Goal: Check status: Check status

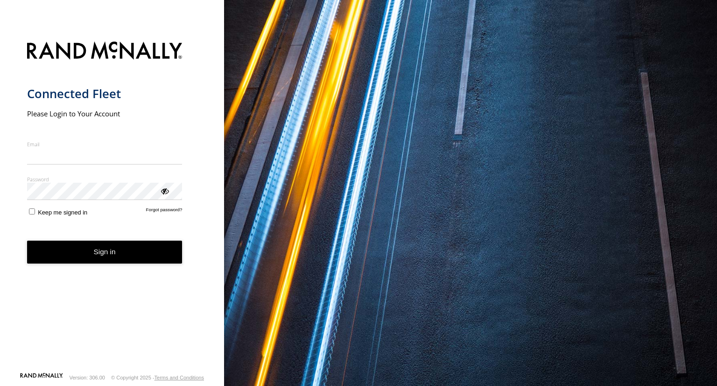
type input "**********"
click at [130, 258] on button "Sign in" at bounding box center [104, 251] width 155 height 23
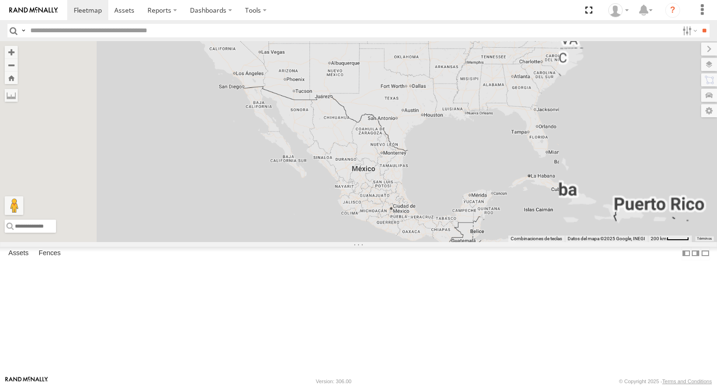
click at [169, 29] on input "text" at bounding box center [353, 31] width 652 height 14
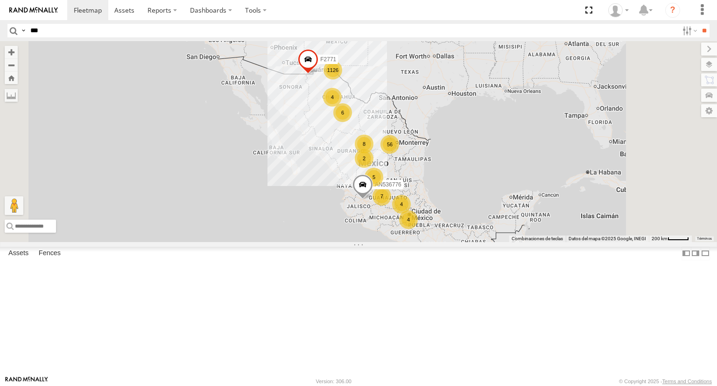
type input "***"
click at [699, 24] on input "**" at bounding box center [704, 31] width 11 height 14
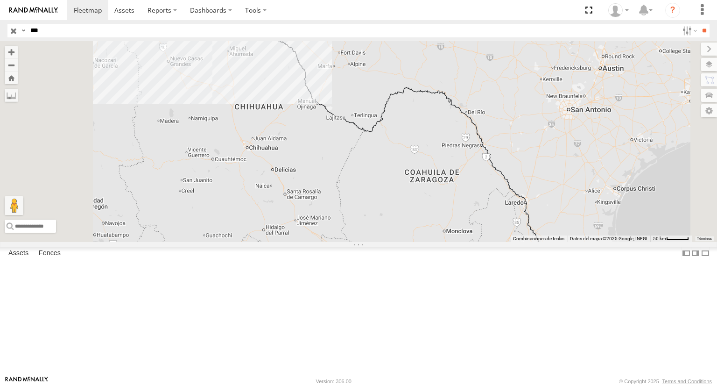
click at [0, 0] on div "Locales" at bounding box center [0, 0] width 0 height 0
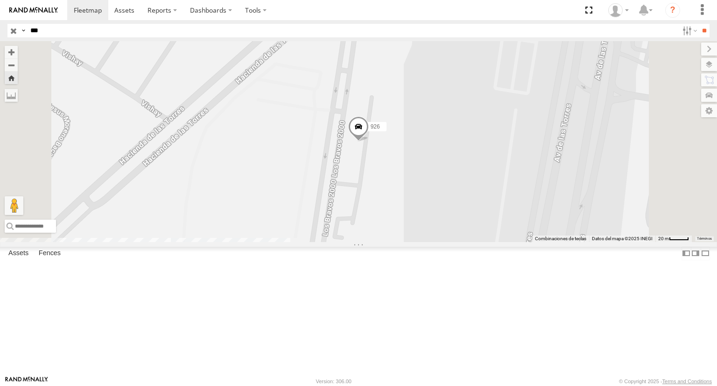
click at [369, 141] on span at bounding box center [358, 128] width 21 height 25
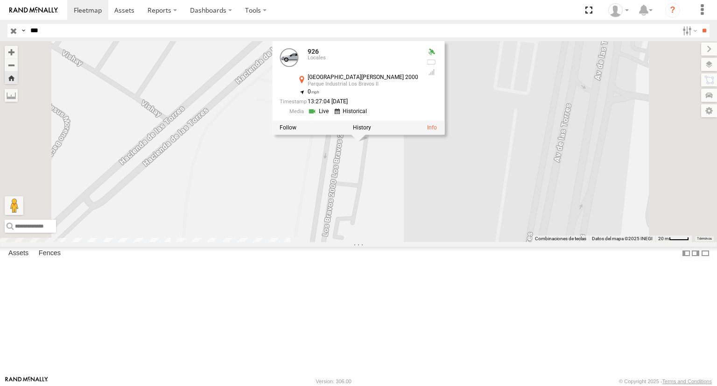
click at [332, 116] on link at bounding box center [320, 111] width 24 height 9
click at [0, 0] on span at bounding box center [0, 0] width 0 height 0
click at [0, 0] on div "926" at bounding box center [0, 0] width 0 height 0
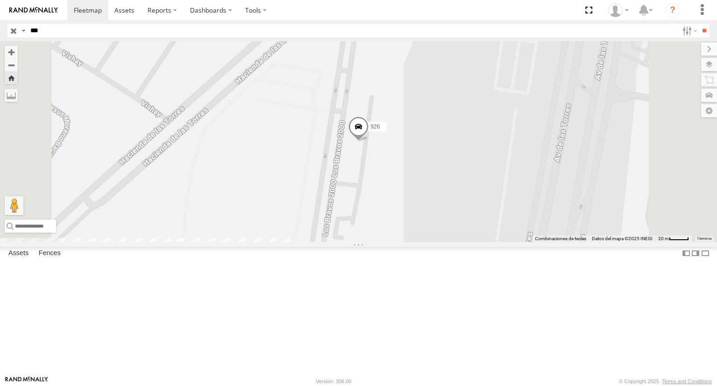
click at [369, 141] on span at bounding box center [358, 128] width 21 height 25
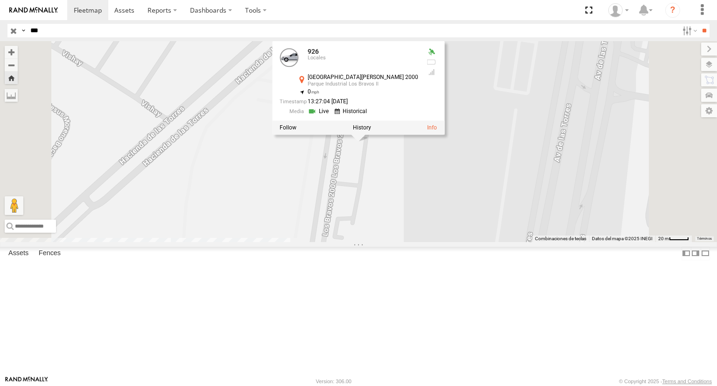
click at [332, 116] on link at bounding box center [320, 111] width 24 height 9
click at [437, 131] on link at bounding box center [432, 127] width 10 height 7
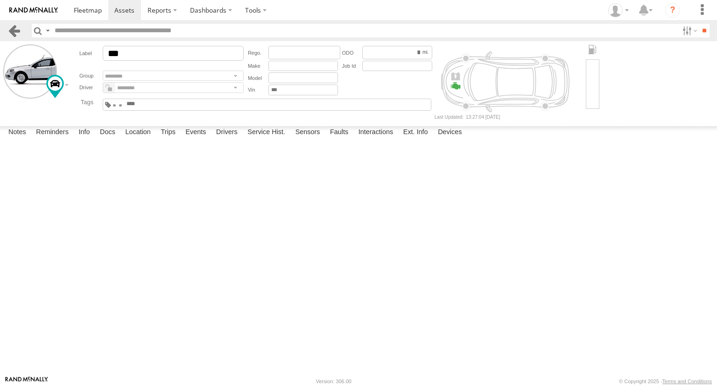
click at [15, 32] on link at bounding box center [14, 31] width 14 height 14
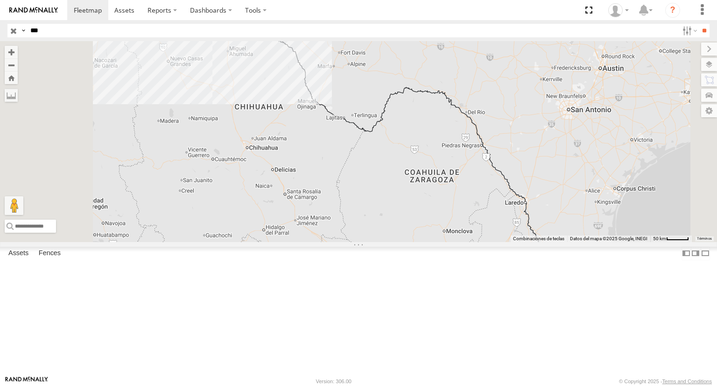
click at [0, 0] on div "926" at bounding box center [0, 0] width 0 height 0
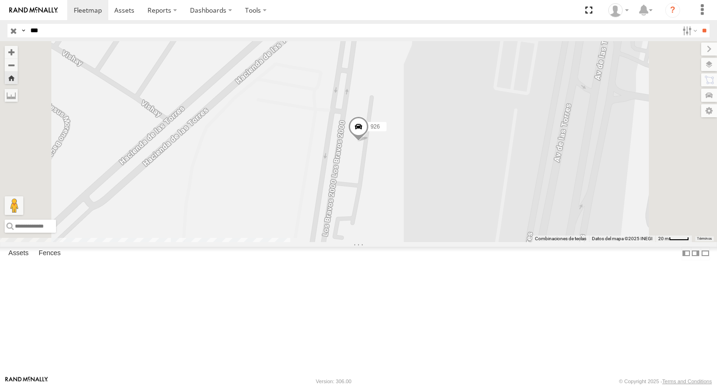
click at [369, 141] on span at bounding box center [358, 128] width 21 height 25
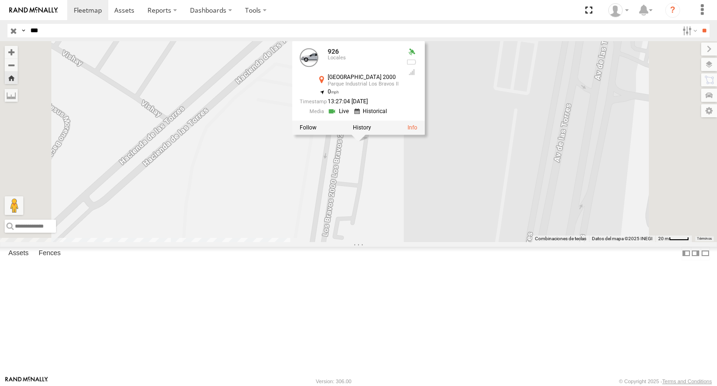
click at [0, 0] on span at bounding box center [0, 0] width 0 height 0
click at [0, 0] on div "926" at bounding box center [0, 0] width 0 height 0
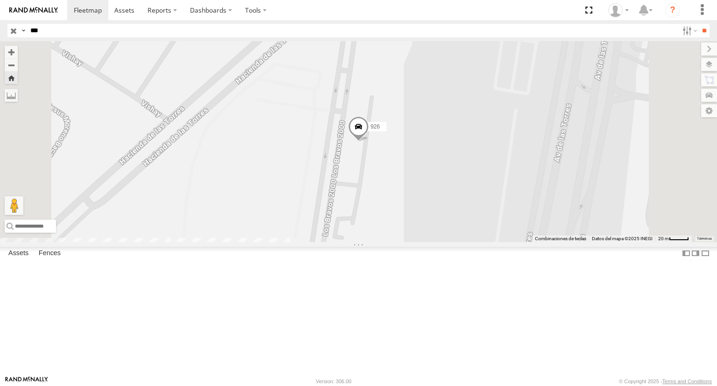
click at [0, 0] on span at bounding box center [0, 0] width 0 height 0
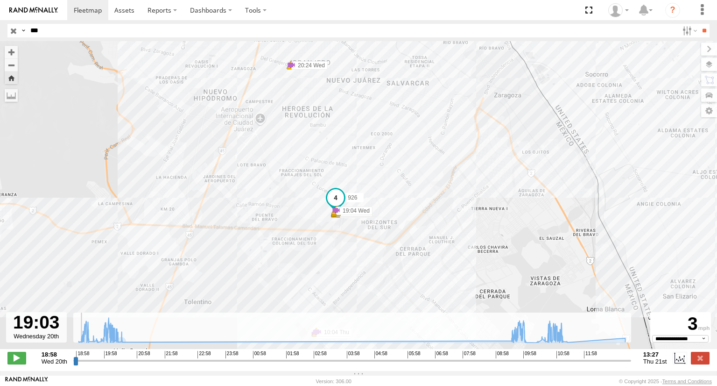
click at [78, 365] on input "range" at bounding box center [352, 360] width 558 height 9
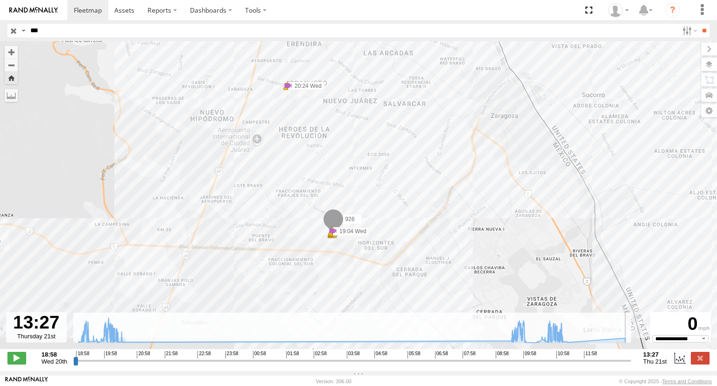
drag, startPoint x: 77, startPoint y: 365, endPoint x: 636, endPoint y: 364, distance: 559.8
type input "**********"
click at [631, 364] on input "range" at bounding box center [352, 360] width 558 height 9
click at [701, 361] on label at bounding box center [700, 358] width 19 height 12
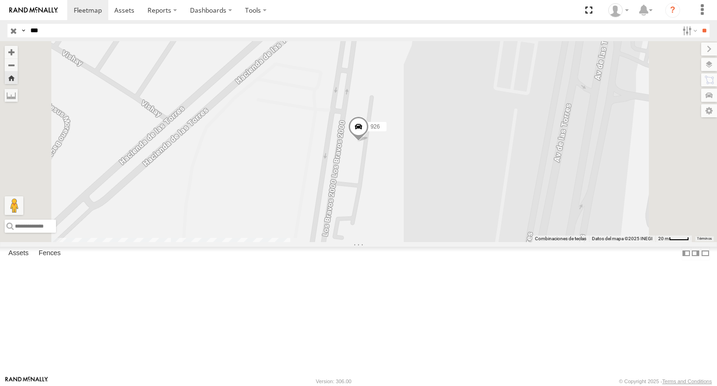
click at [0, 0] on span at bounding box center [0, 0] width 0 height 0
click at [0, 0] on div "926" at bounding box center [0, 0] width 0 height 0
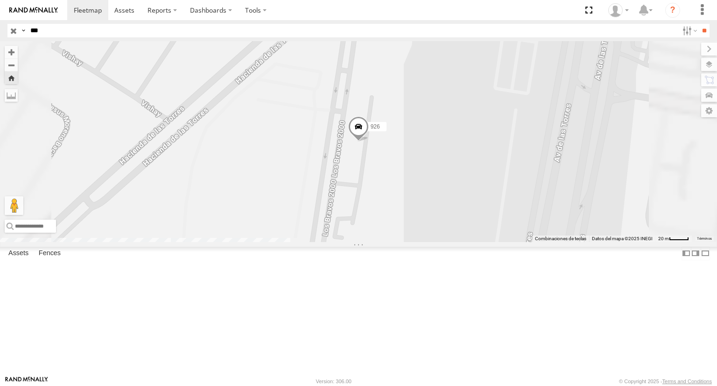
click at [369, 141] on span at bounding box center [358, 128] width 21 height 25
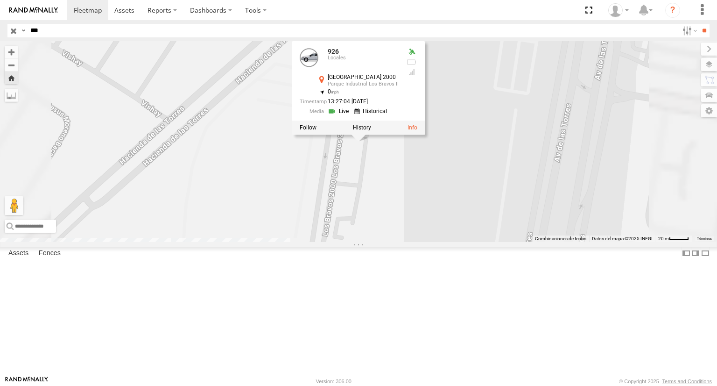
click at [0, 0] on span at bounding box center [0, 0] width 0 height 0
click at [402, 179] on div "926 926 Locales Avenida Juárez 2000 Parque Industrial Los Bravos II 31.61106 , …" at bounding box center [358, 141] width 717 height 200
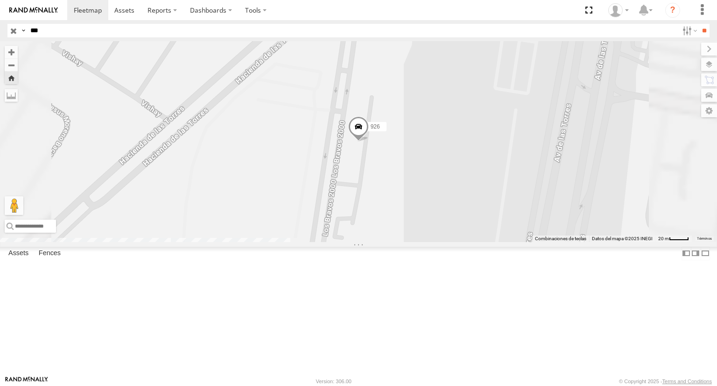
click at [369, 141] on span at bounding box center [358, 128] width 21 height 25
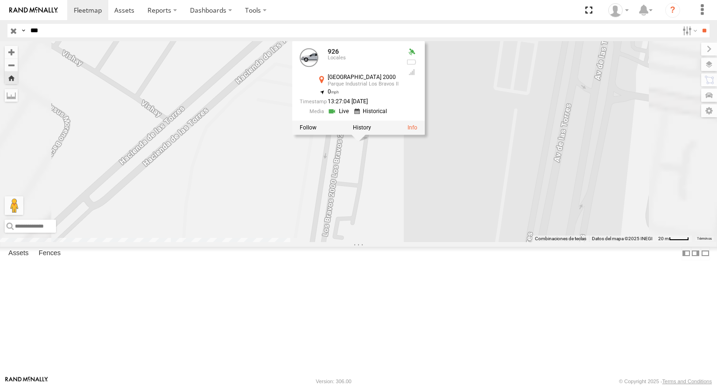
click at [352, 116] on link at bounding box center [340, 111] width 24 height 9
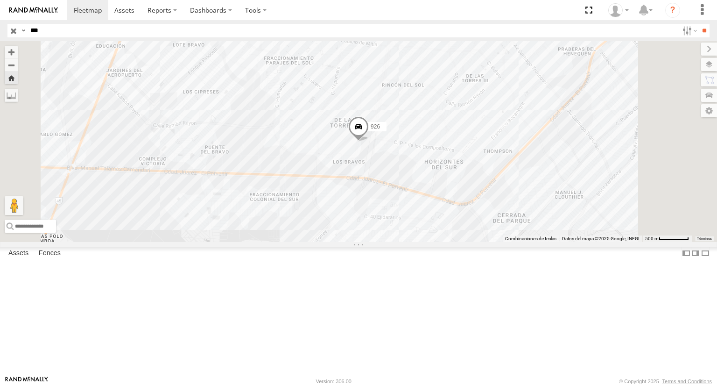
click at [0, 0] on div "Locales" at bounding box center [0, 0] width 0 height 0
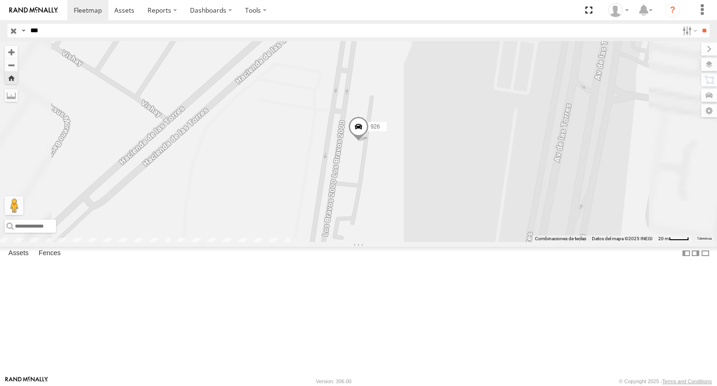
click at [380, 130] on span "926" at bounding box center [375, 126] width 9 height 7
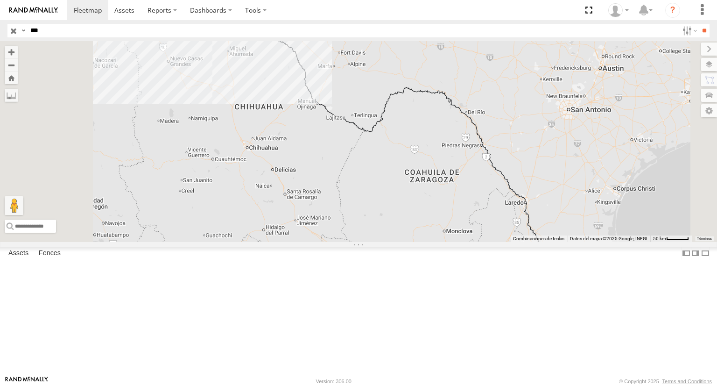
click at [0, 0] on div "Locales" at bounding box center [0, 0] width 0 height 0
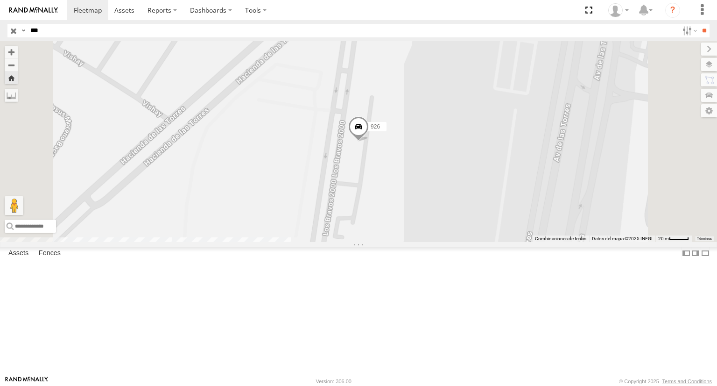
click at [369, 141] on span at bounding box center [358, 128] width 21 height 25
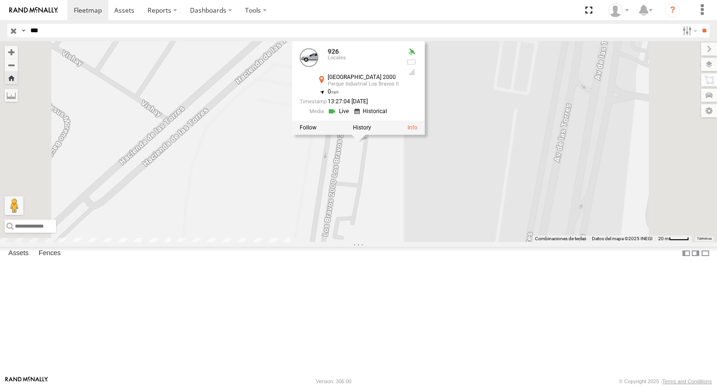
click at [0, 0] on span at bounding box center [0, 0] width 0 height 0
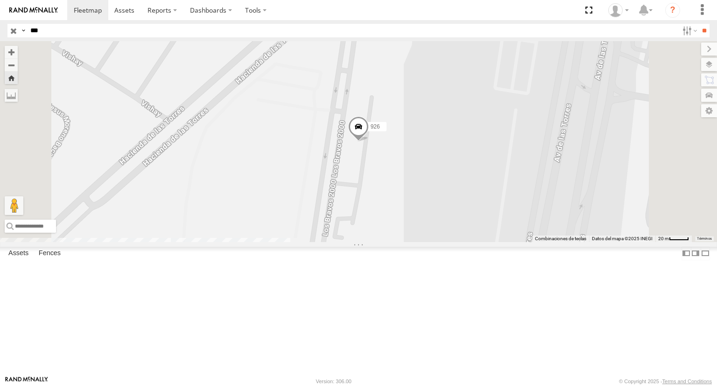
click at [0, 0] on span at bounding box center [0, 0] width 0 height 0
click at [0, 0] on div "926" at bounding box center [0, 0] width 0 height 0
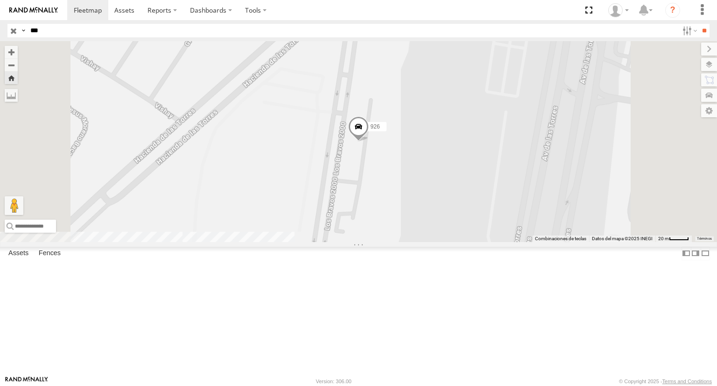
click at [369, 141] on span at bounding box center [358, 128] width 21 height 25
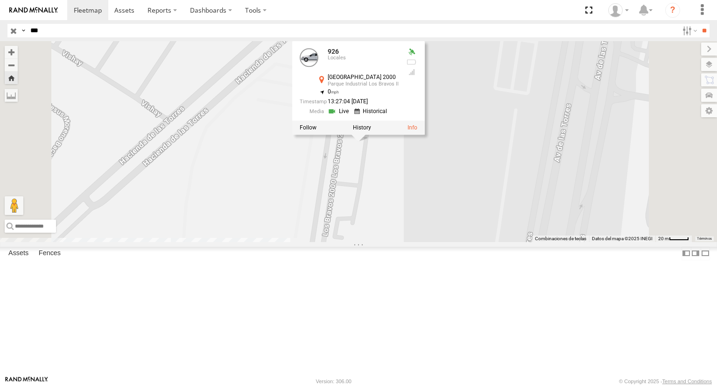
click at [352, 116] on link at bounding box center [340, 111] width 24 height 9
click at [0, 0] on span at bounding box center [0, 0] width 0 height 0
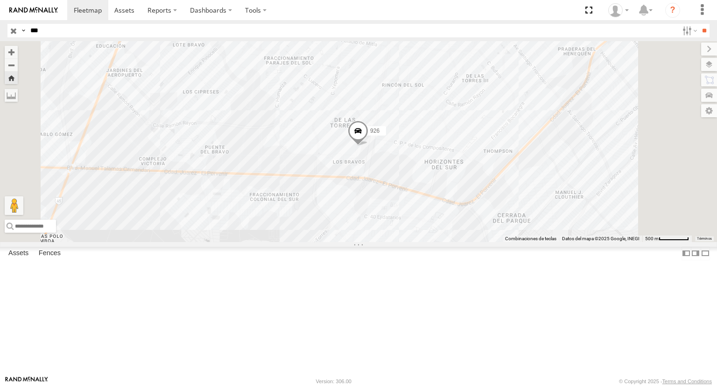
click at [0, 0] on div "AN532926" at bounding box center [0, 0] width 0 height 0
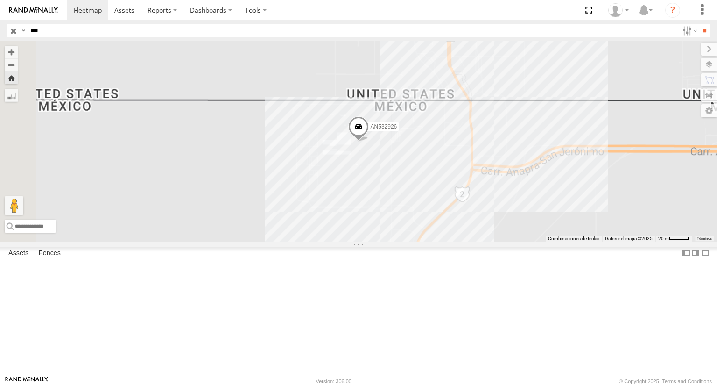
click at [0, 0] on div "Locales" at bounding box center [0, 0] width 0 height 0
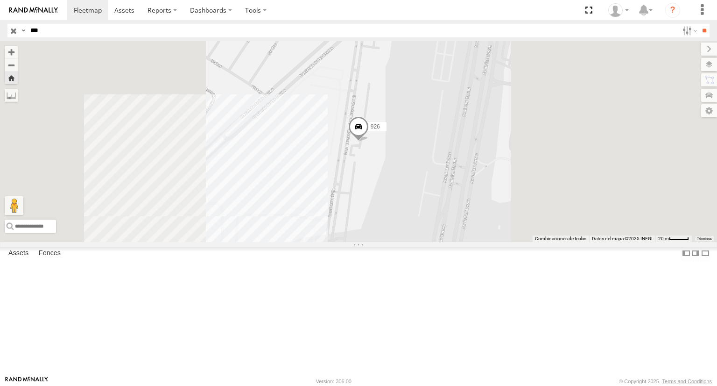
click at [0, 0] on span at bounding box center [0, 0] width 0 height 0
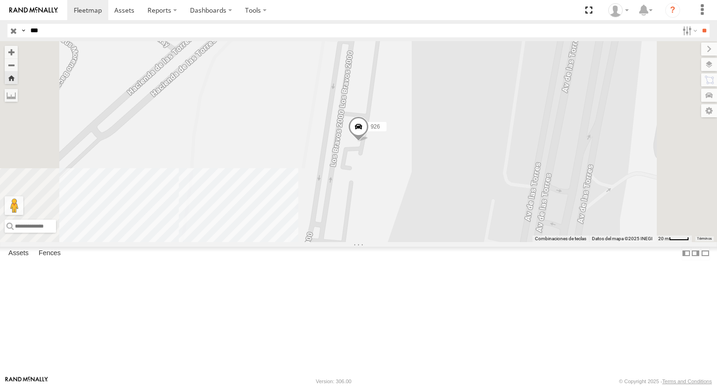
click at [0, 0] on div "926 Locales" at bounding box center [0, 0] width 0 height 0
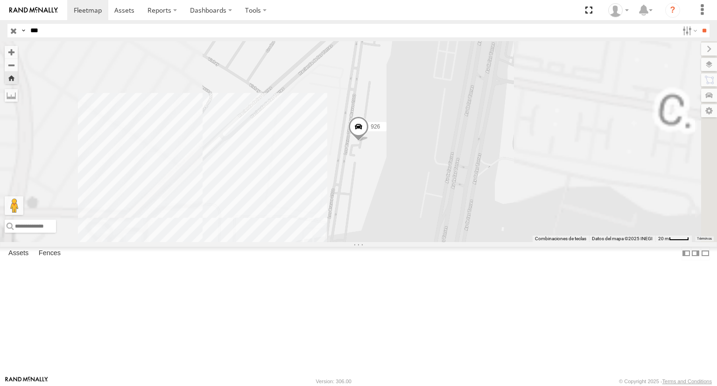
click at [369, 141] on span at bounding box center [358, 128] width 21 height 25
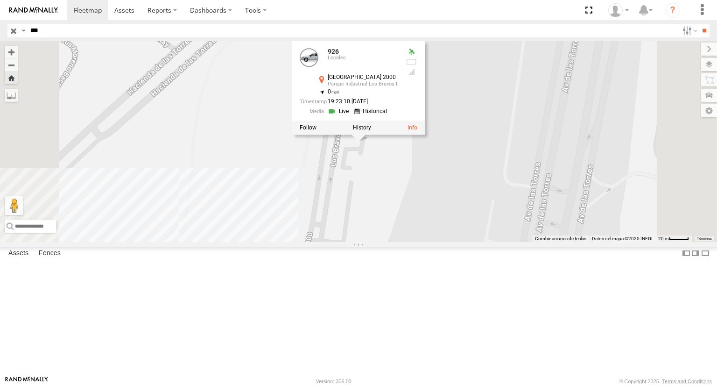
click at [352, 116] on link at bounding box center [340, 111] width 24 height 9
click at [394, 95] on div "926 926 Locales Avenida Juárez 2000 Parque Industrial Los Bravos II 31.61038 , …" at bounding box center [358, 141] width 717 height 200
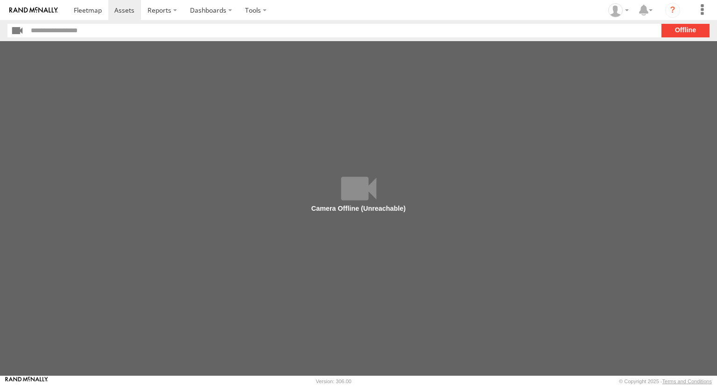
click at [699, 30] on section "**" at bounding box center [358, 31] width 702 height 14
click at [344, 196] on main at bounding box center [358, 208] width 717 height 334
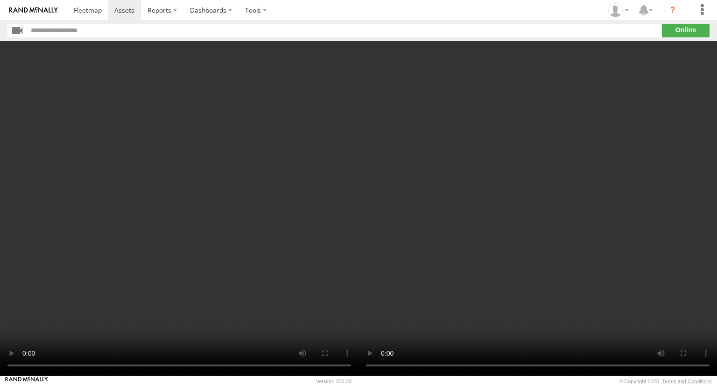
drag, startPoint x: 0, startPoint y: 0, endPoint x: 448, endPoint y: 179, distance: 482.6
click at [448, 179] on video at bounding box center [538, 208] width 359 height 334
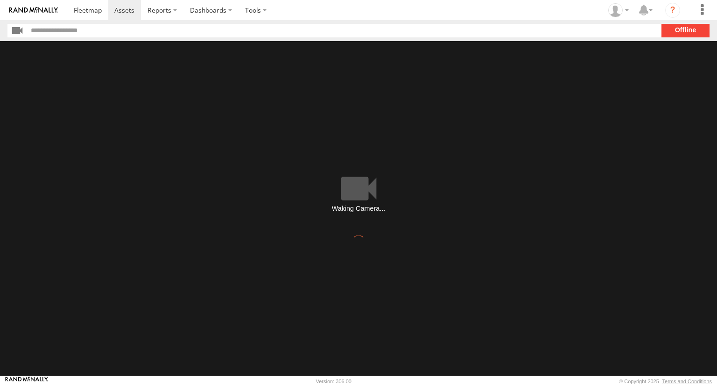
click at [677, 30] on section "**" at bounding box center [358, 31] width 702 height 14
click at [679, 25] on section "**" at bounding box center [358, 31] width 702 height 14
